Goal: Information Seeking & Learning: Learn about a topic

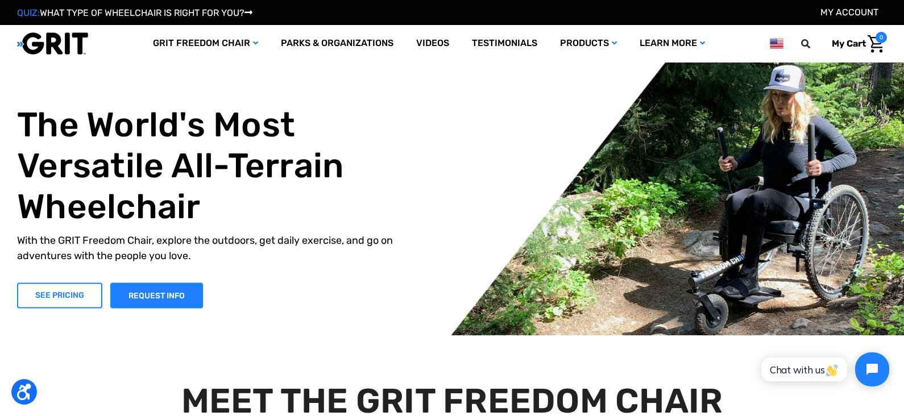
click at [74, 298] on link "SEE PRICING" at bounding box center [59, 296] width 85 height 26
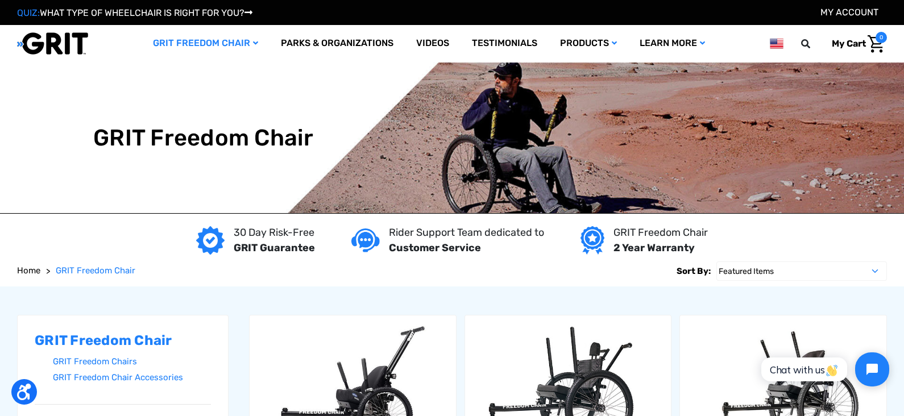
scroll to position [586, 0]
